Goal: Use online tool/utility: Utilize a website feature to perform a specific function

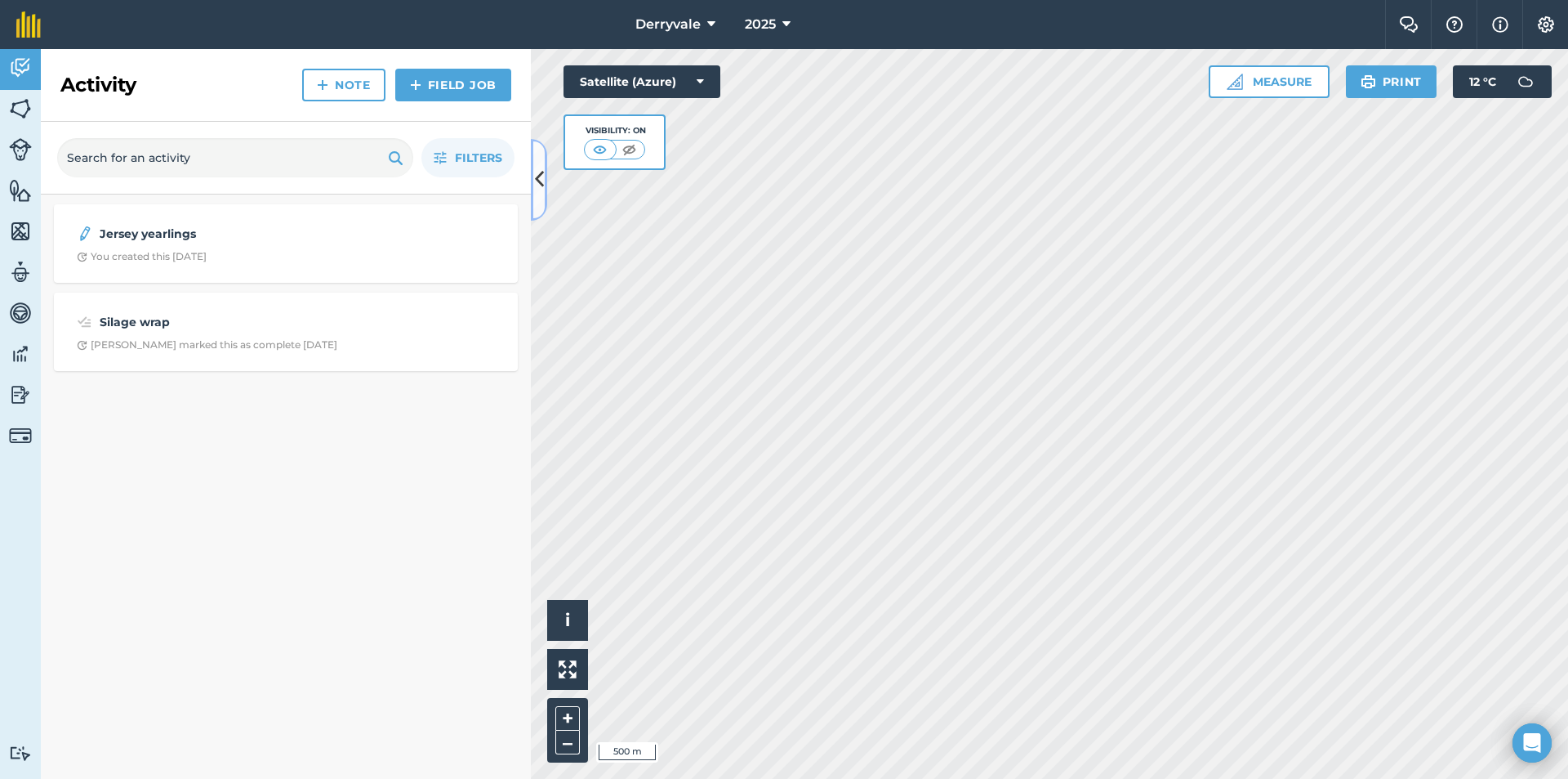
click at [542, 189] on icon at bounding box center [539, 179] width 9 height 28
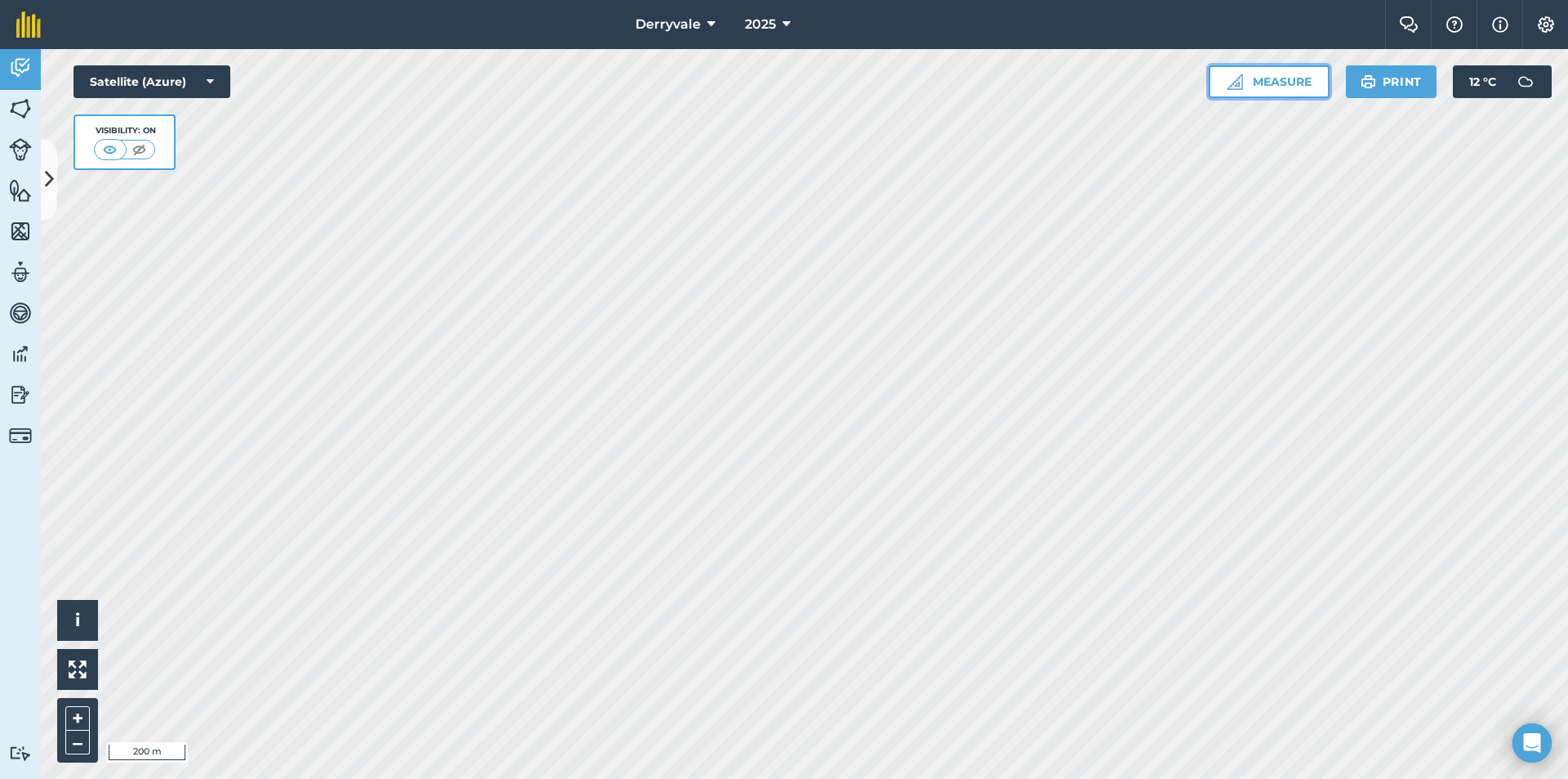
click at [1247, 77] on button "Measure" at bounding box center [1269, 82] width 121 height 33
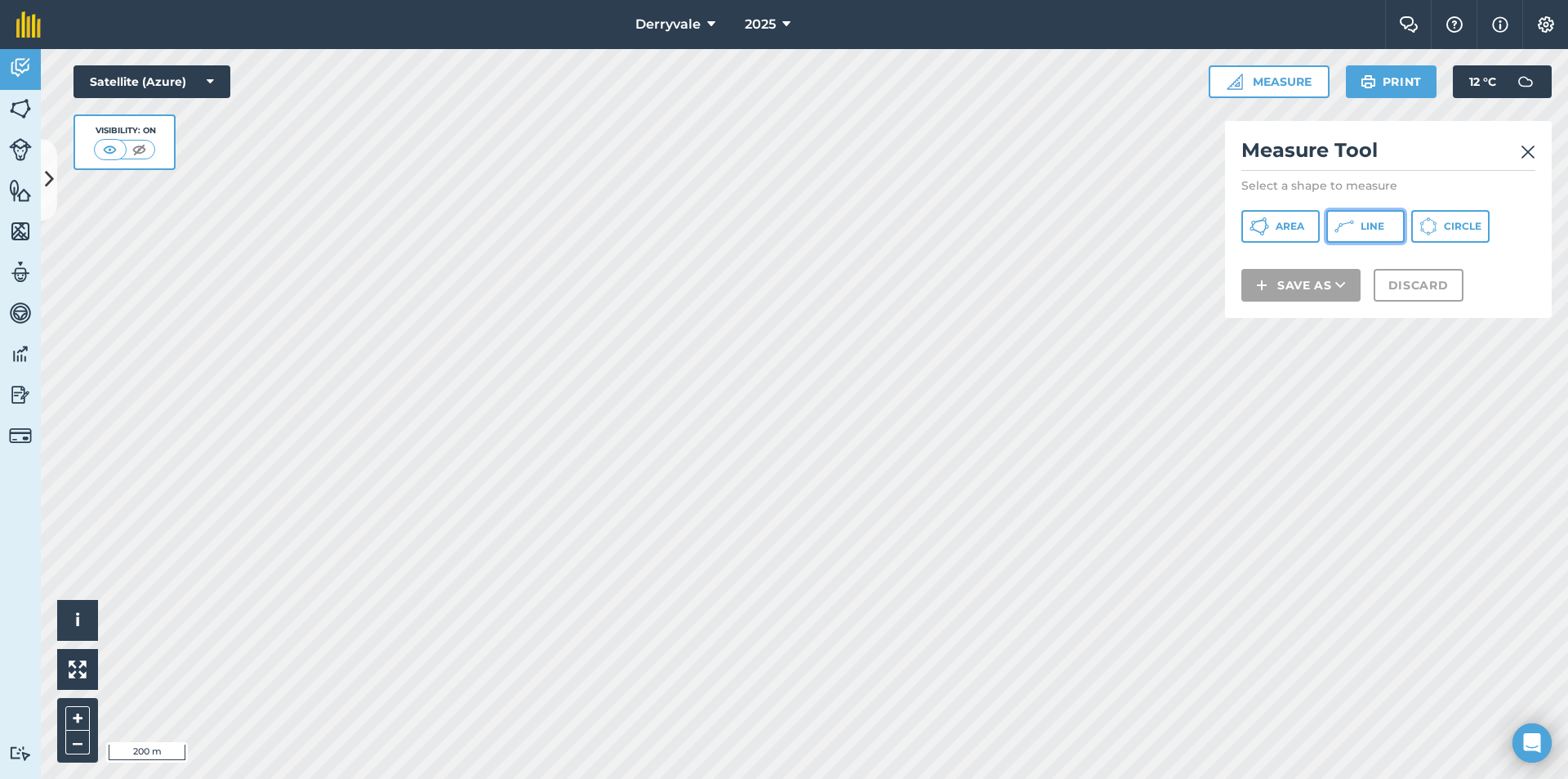
click at [1359, 224] on button "Line" at bounding box center [1365, 227] width 78 height 33
click at [1523, 153] on img at bounding box center [1529, 152] width 15 height 19
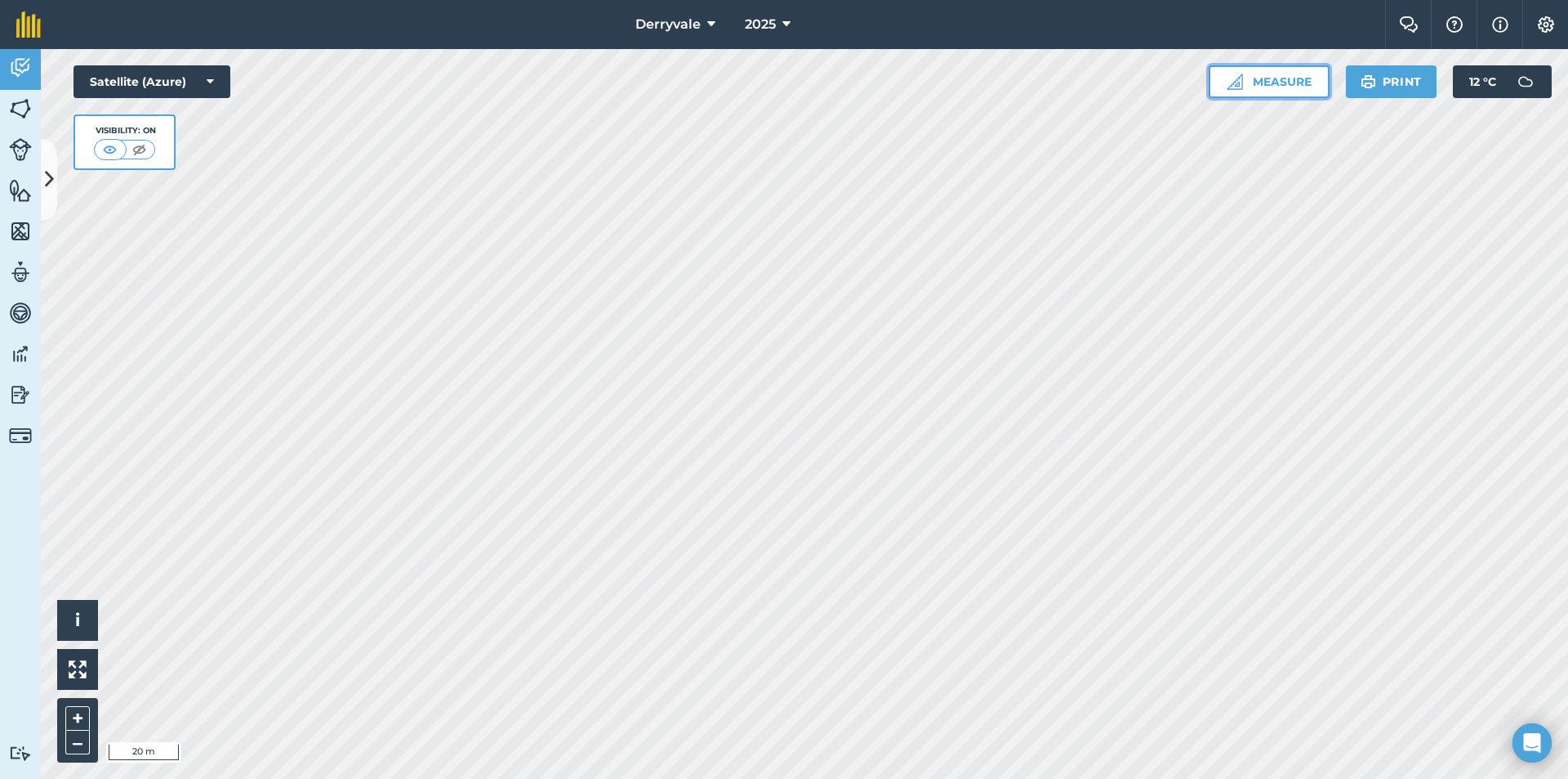
click at [1270, 95] on button "Measure" at bounding box center [1269, 82] width 121 height 33
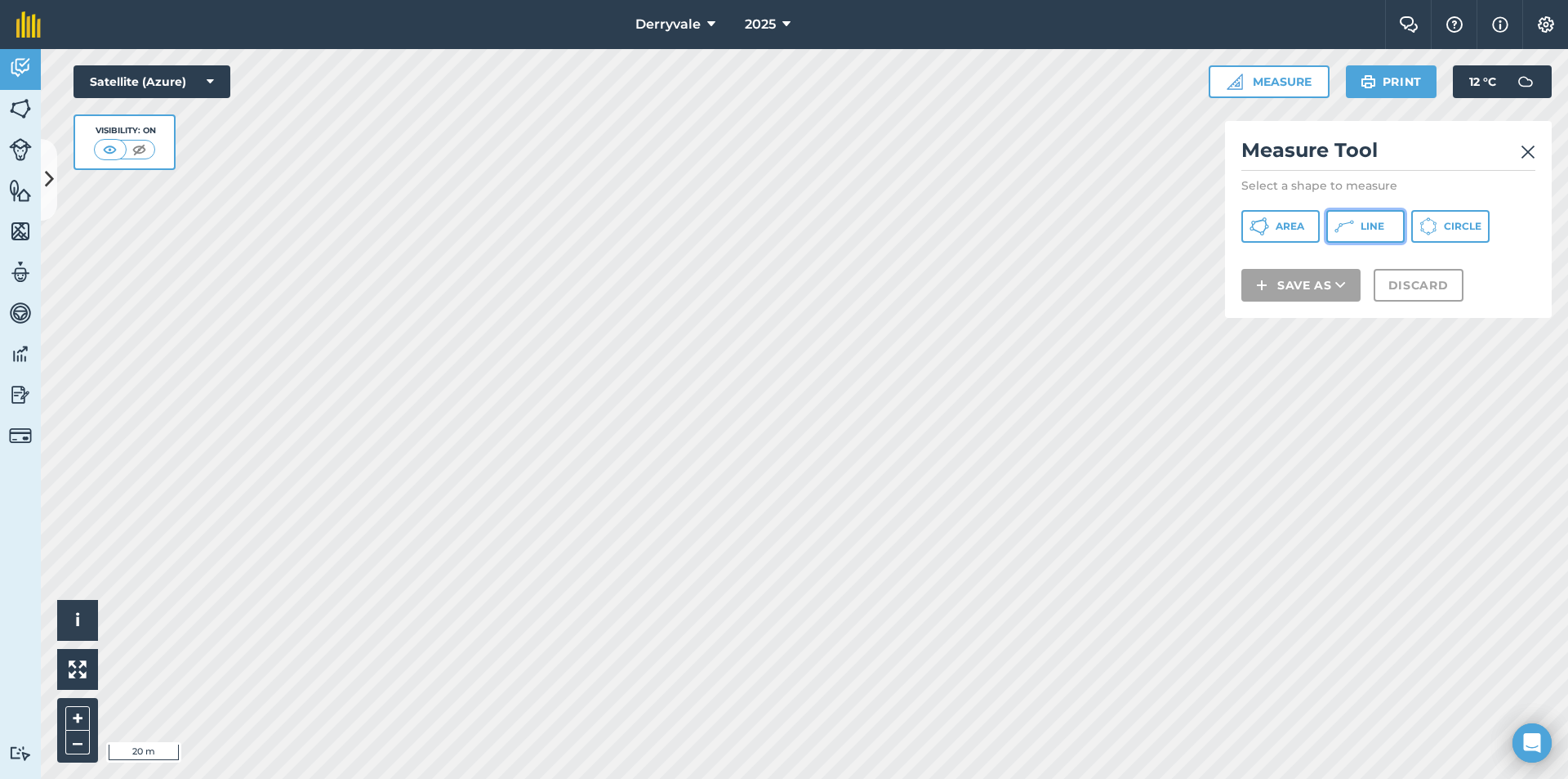
click at [1379, 220] on span "Line" at bounding box center [1373, 226] width 24 height 13
